Goal: Task Accomplishment & Management: Use online tool/utility

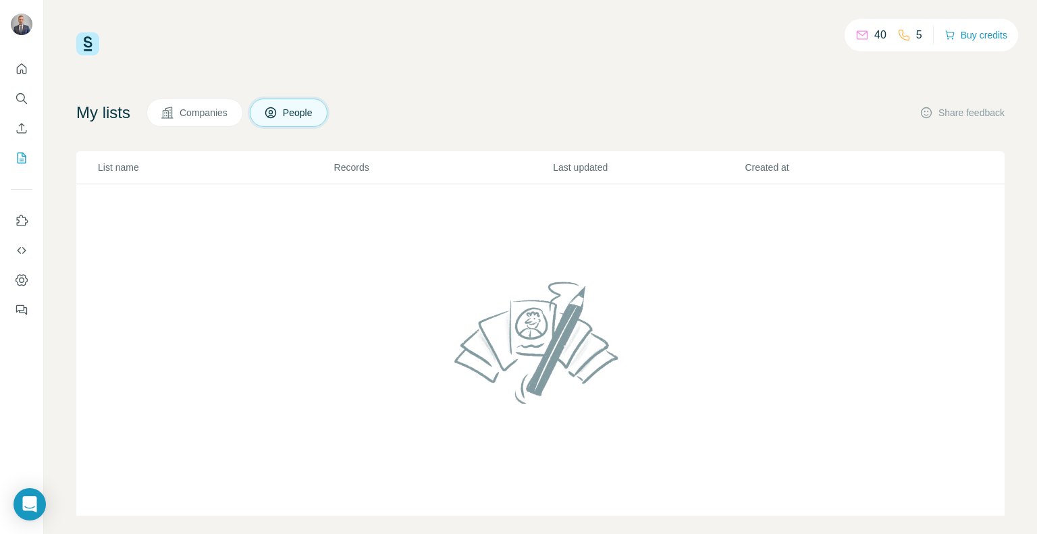
scroll to position [13, 0]
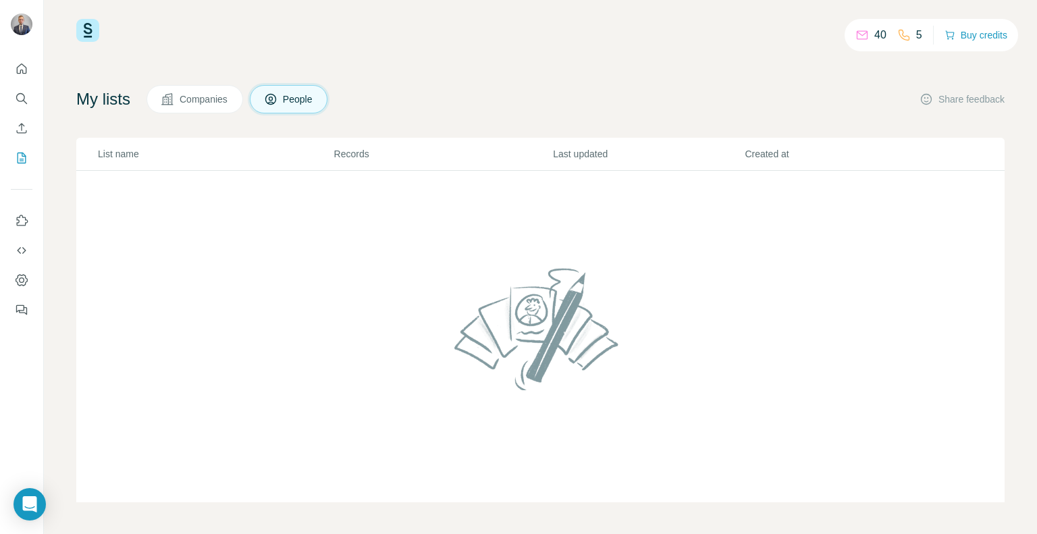
click at [907, 29] on div "5" at bounding box center [909, 35] width 25 height 16
click at [901, 35] on icon at bounding box center [903, 35] width 11 height 11
click at [881, 36] on p "40" at bounding box center [880, 35] width 12 height 16
click at [218, 107] on button "Companies" at bounding box center [194, 99] width 97 height 28
click at [313, 95] on span "People" at bounding box center [298, 98] width 31 height 13
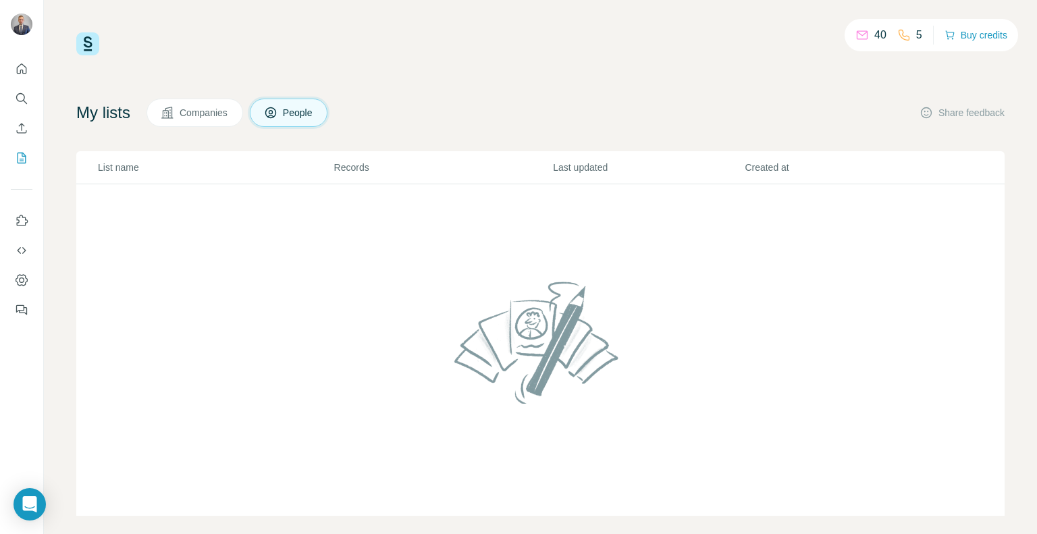
click at [90, 47] on img at bounding box center [87, 43] width 23 height 23
click at [27, 70] on icon "Quick start" at bounding box center [21, 68] width 13 height 13
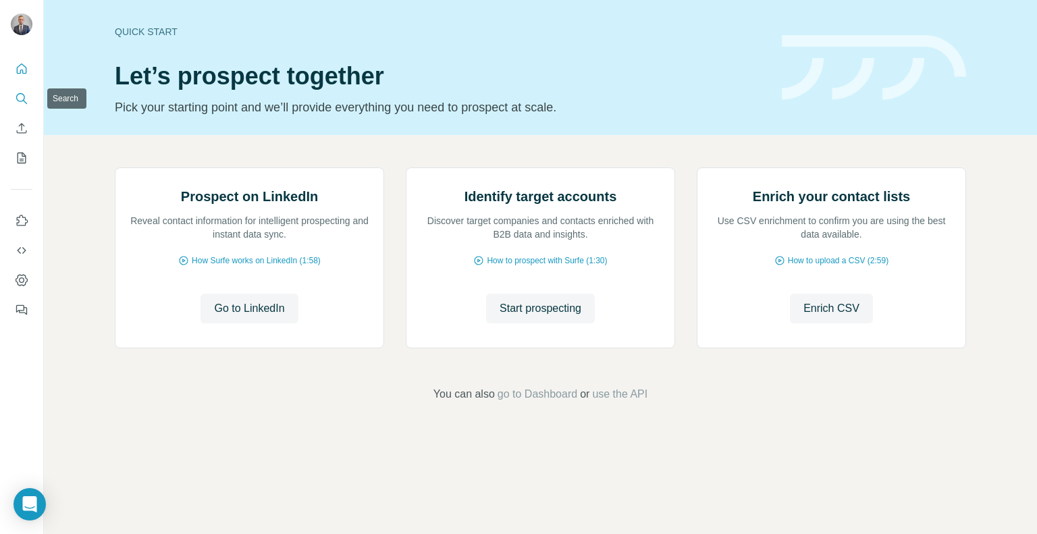
click at [22, 94] on icon "Search" at bounding box center [20, 97] width 9 height 9
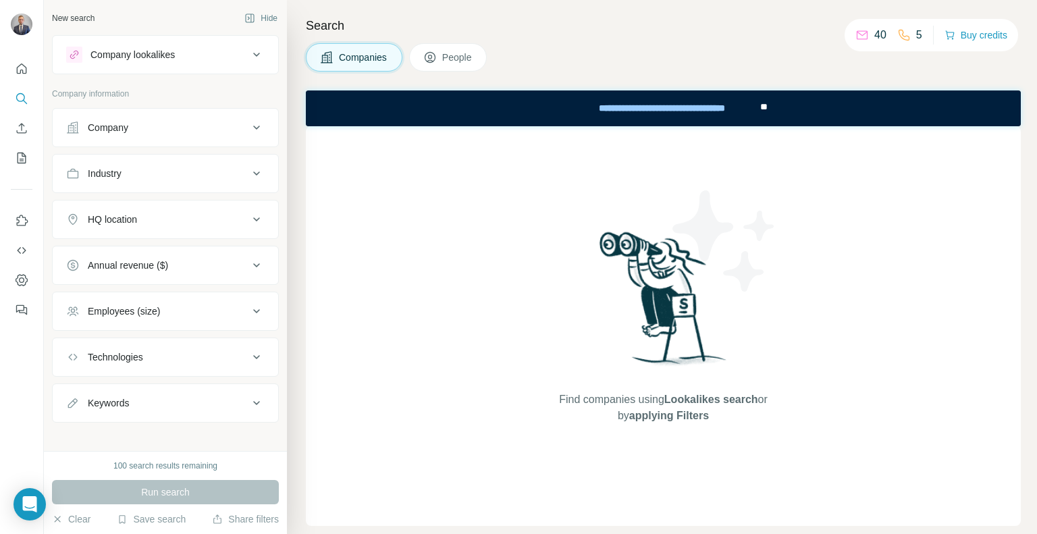
click at [448, 60] on span "People" at bounding box center [457, 57] width 31 height 13
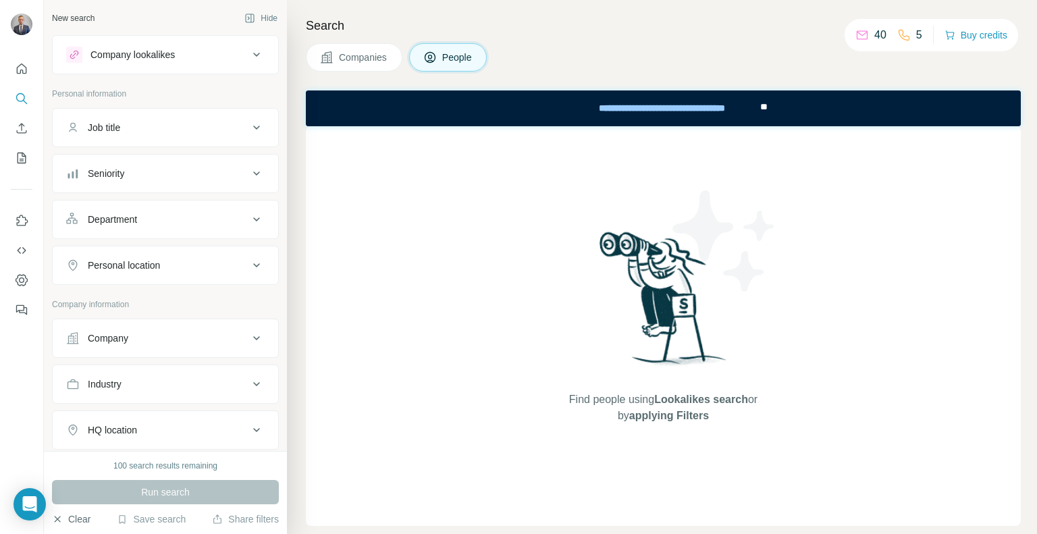
click at [84, 516] on button "Clear" at bounding box center [71, 518] width 38 height 13
click at [19, 128] on icon "Enrich CSV" at bounding box center [21, 127] width 13 height 13
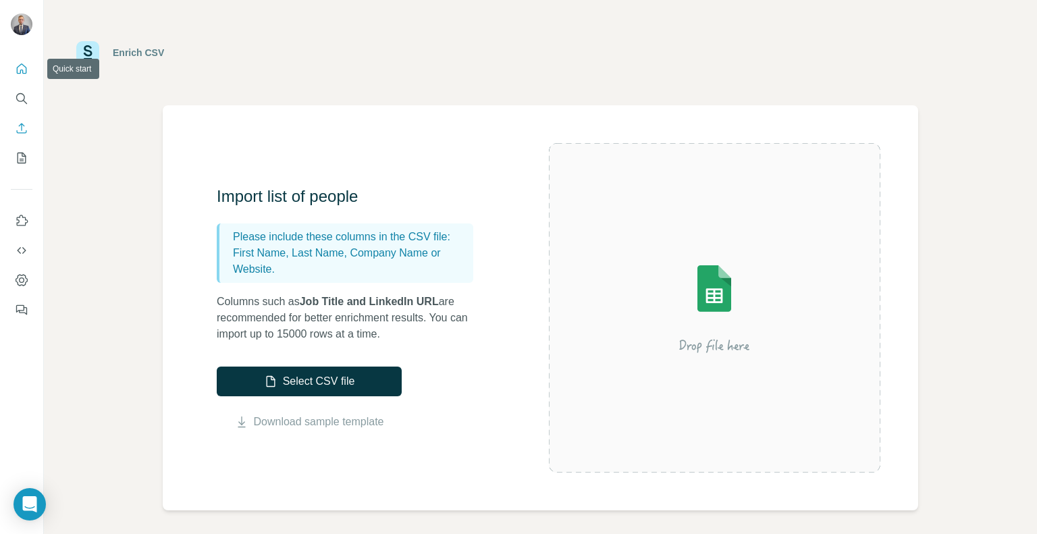
click at [24, 59] on button "Quick start" at bounding box center [22, 69] width 22 height 24
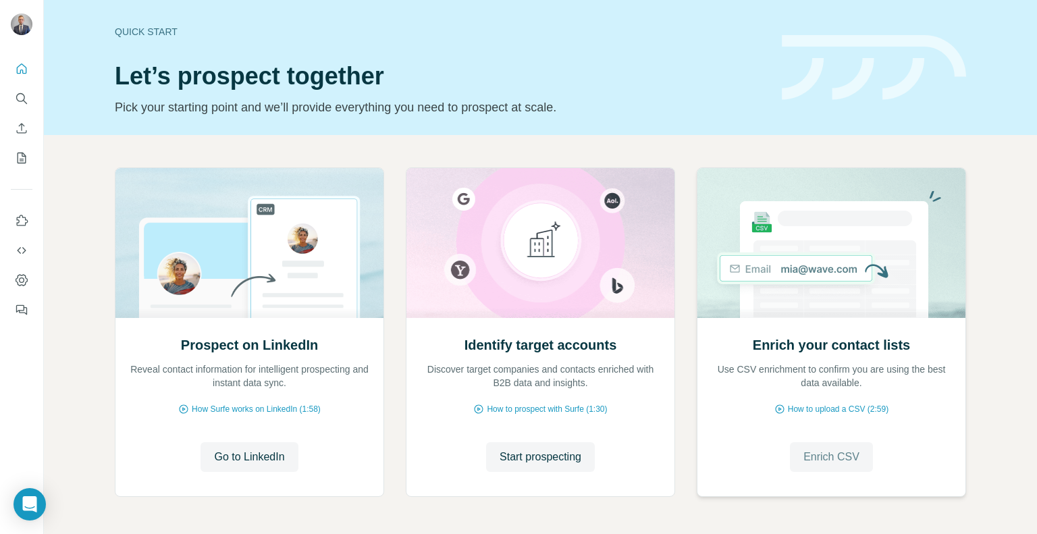
click at [840, 462] on span "Enrich CSV" at bounding box center [831, 457] width 56 height 16
